Goal: Navigation & Orientation: Find specific page/section

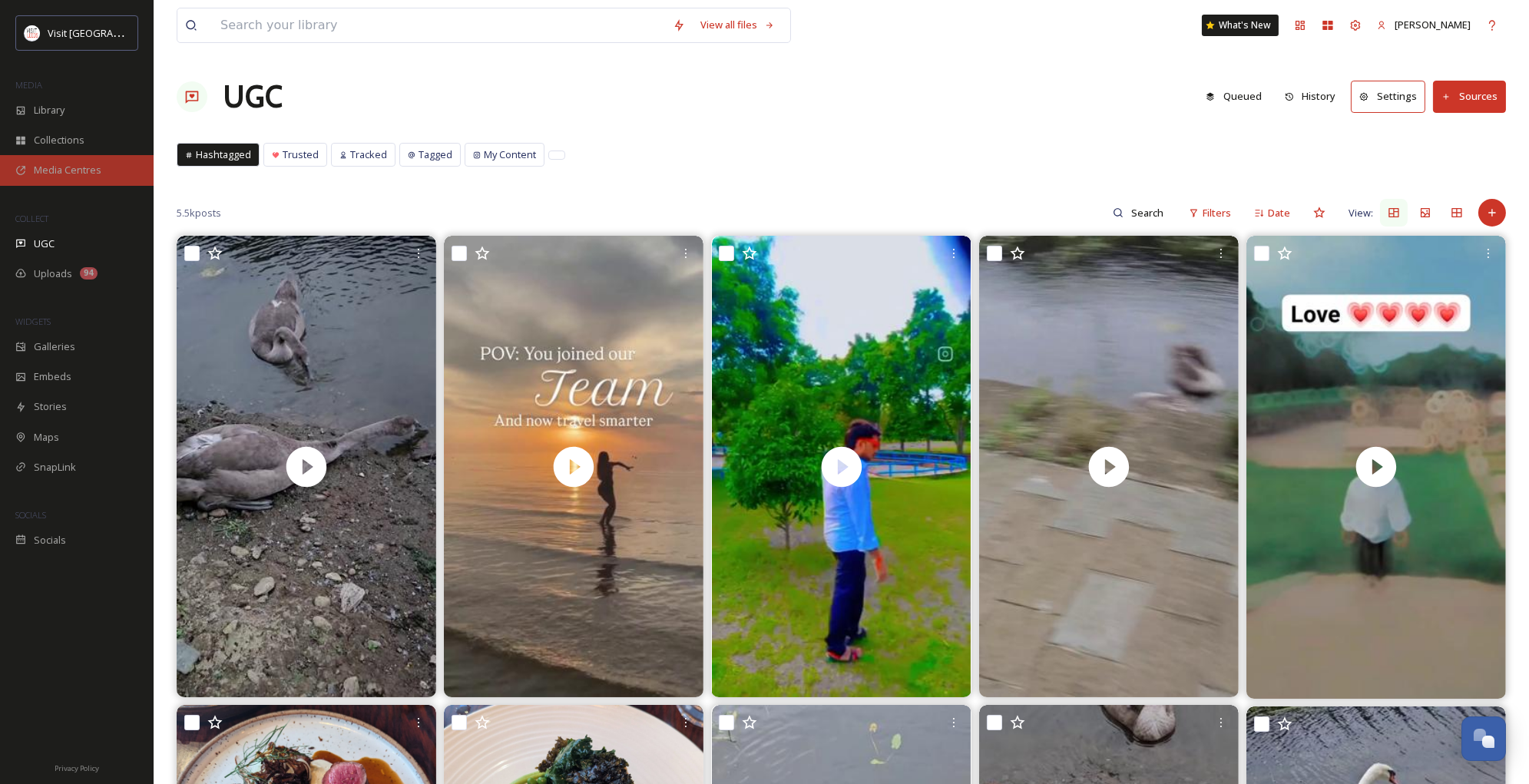
click at [44, 177] on span "Media Centres" at bounding box center [67, 170] width 68 height 14
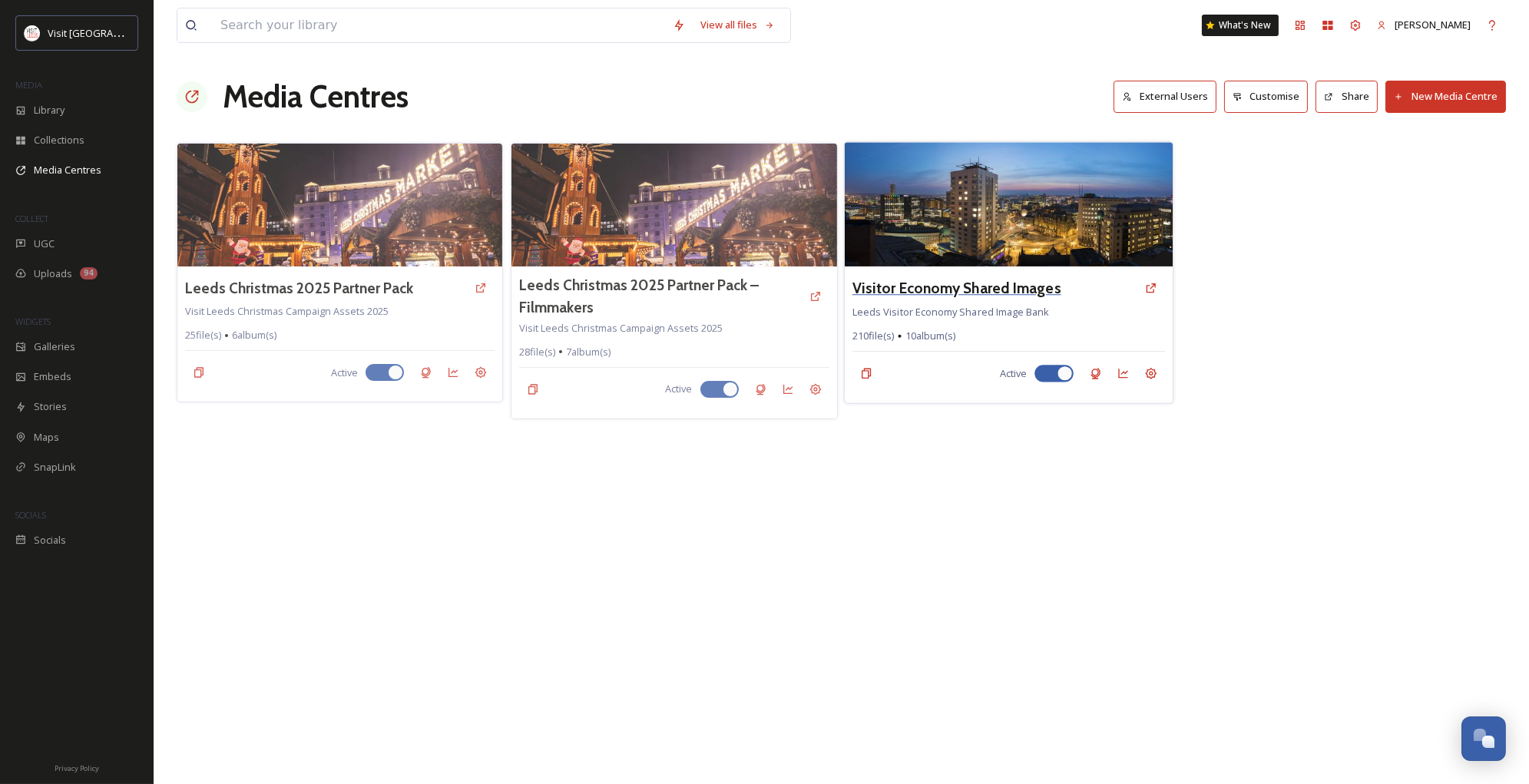
click at [931, 291] on h3 "Visitor Economy Shared Images" at bounding box center [956, 288] width 208 height 23
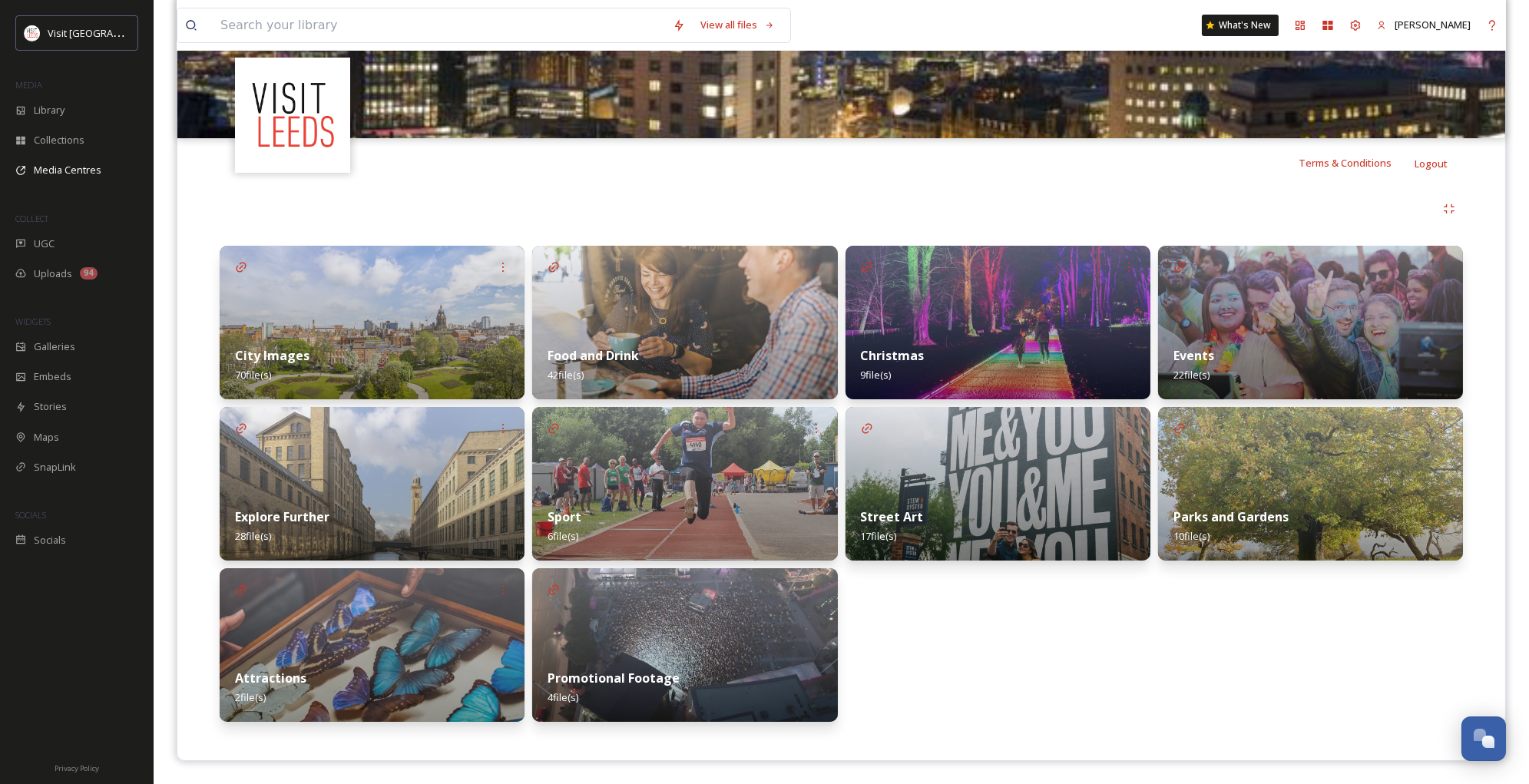
scroll to position [66, 0]
